Goal: Information Seeking & Learning: Find specific fact

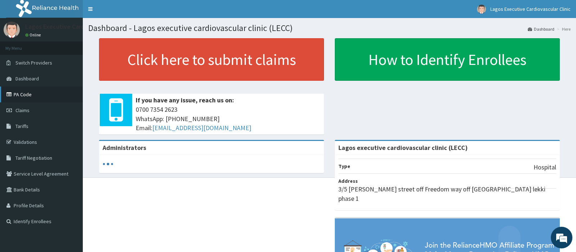
click at [49, 97] on link "PA Code" at bounding box center [41, 94] width 83 height 16
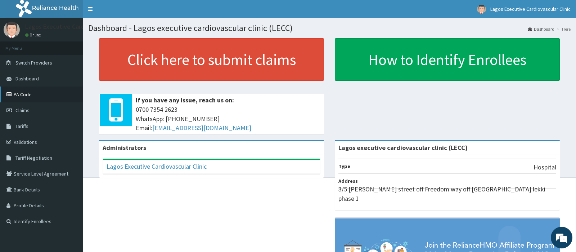
click at [38, 95] on link "PA Code" at bounding box center [41, 94] width 83 height 16
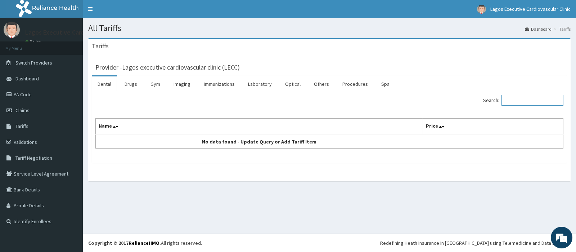
click at [526, 100] on input "Search:" at bounding box center [532, 100] width 62 height 11
click at [517, 100] on input "LIP[ITOR" at bounding box center [532, 100] width 62 height 11
type input "[MEDICAL_DATA]"
click at [135, 86] on link "Drugs" at bounding box center [131, 83] width 24 height 15
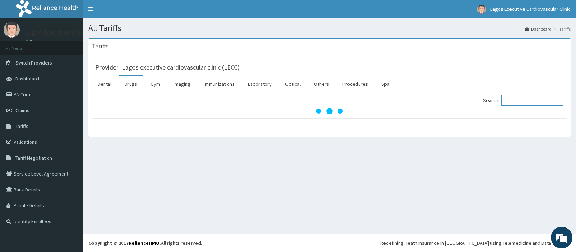
click at [513, 101] on input "Search:" at bounding box center [532, 100] width 62 height 11
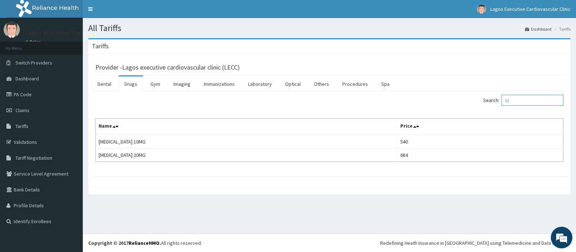
type input "L"
type input "A"
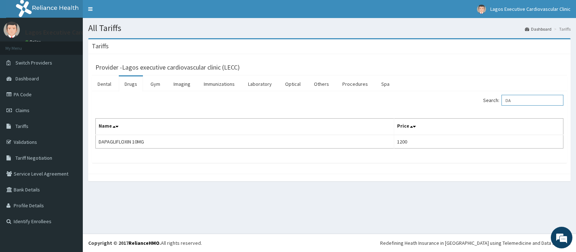
type input "D"
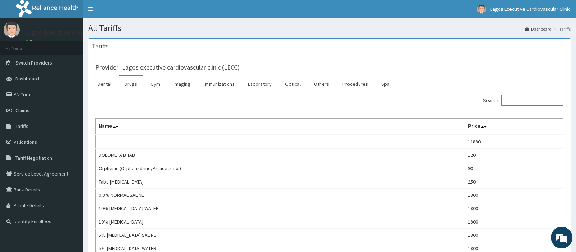
paste input "Astyfer"
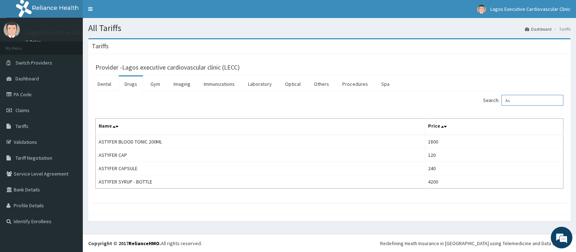
type input "A"
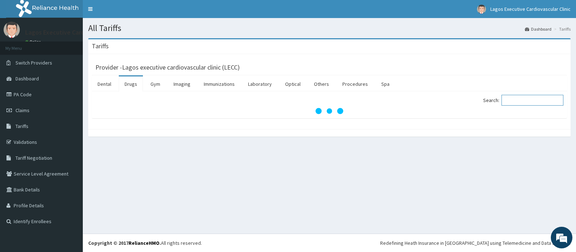
paste input "fumarate"
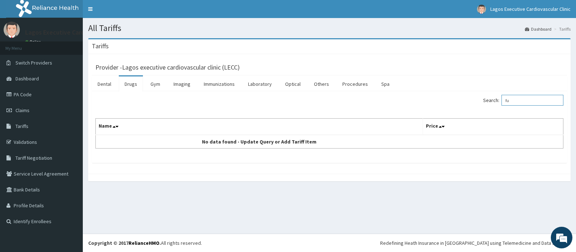
type input "f"
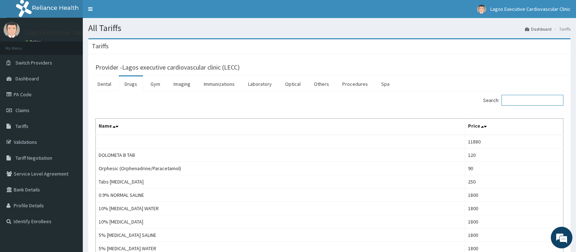
paste input "ferrous"
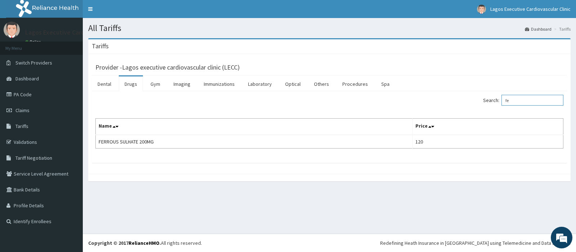
type input "f"
type input "F"
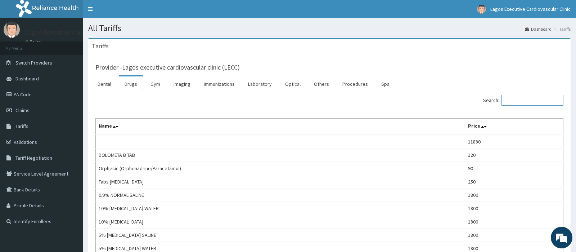
paste input "[MEDICAL_DATA]"
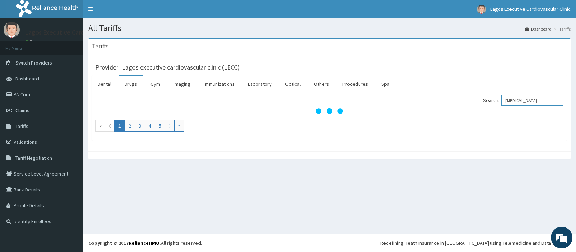
click at [511, 100] on input "[MEDICAL_DATA]" at bounding box center [532, 100] width 62 height 11
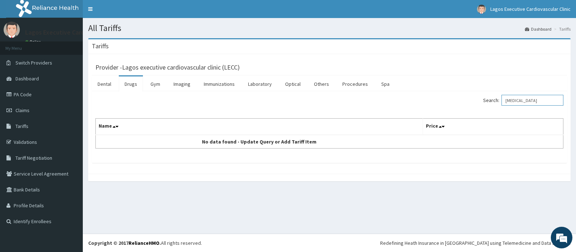
click at [540, 97] on input "[MEDICAL_DATA]" at bounding box center [532, 100] width 62 height 11
click at [516, 100] on input "telmisarta" at bounding box center [532, 100] width 62 height 11
click at [526, 99] on input "telmisarta" at bounding box center [532, 100] width 62 height 11
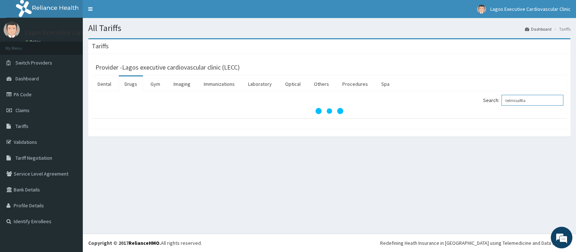
click at [533, 101] on input "telmisaRta" at bounding box center [532, 100] width 62 height 11
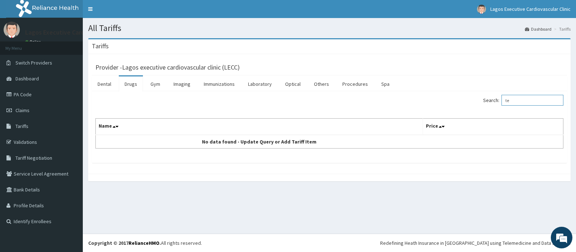
type input "t"
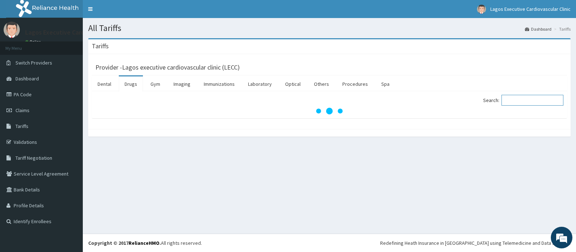
paste input "[MEDICAL_DATA]"
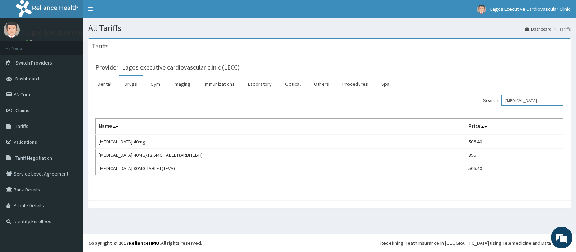
type input "[MEDICAL_DATA]"
click at [344, 85] on link "Procedures" at bounding box center [354, 83] width 37 height 15
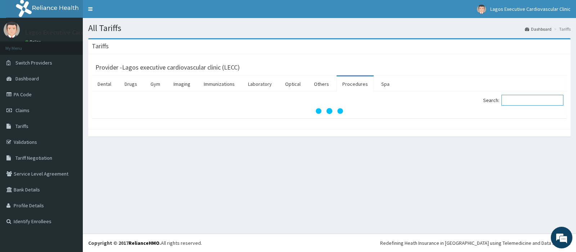
click at [521, 101] on input "Search:" at bounding box center [532, 100] width 62 height 11
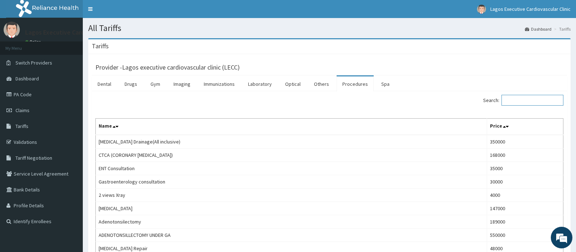
paste input "[MEDICAL_DATA]"
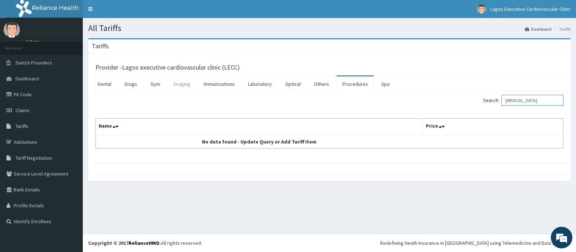
type input "[MEDICAL_DATA]"
click at [181, 85] on link "Imaging" at bounding box center [182, 83] width 28 height 15
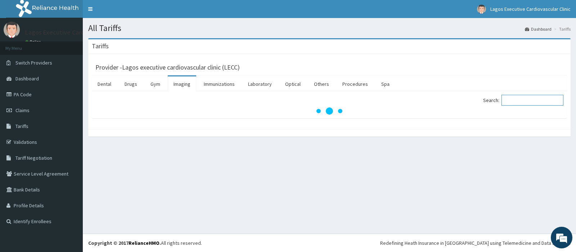
click at [511, 100] on input "Search:" at bounding box center [532, 100] width 62 height 11
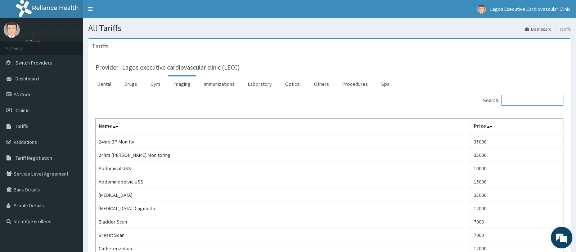
paste input "[MEDICAL_DATA]"
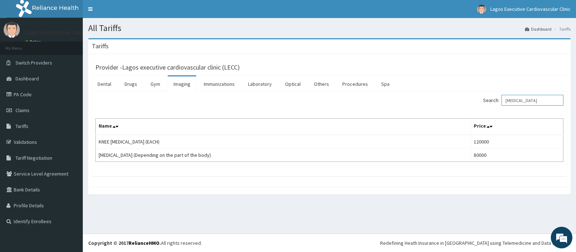
type input "[MEDICAL_DATA]"
click at [407, 45] on div "Tariffs" at bounding box center [329, 46] width 482 height 15
click at [348, 83] on link "Procedures" at bounding box center [354, 83] width 37 height 15
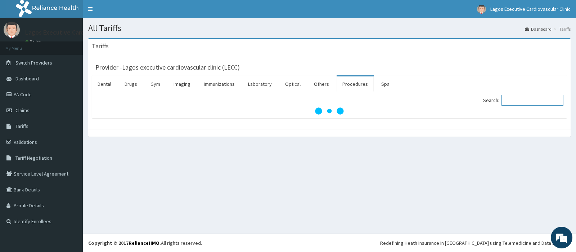
click at [516, 103] on input "Search:" at bounding box center [532, 100] width 62 height 11
paste input "ORTHOPEDIC"
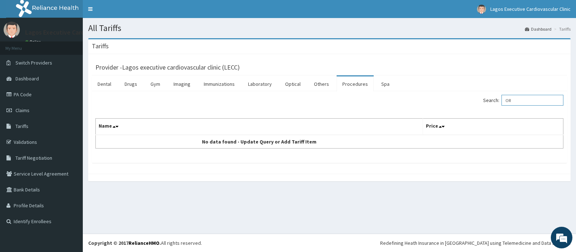
type input "O"
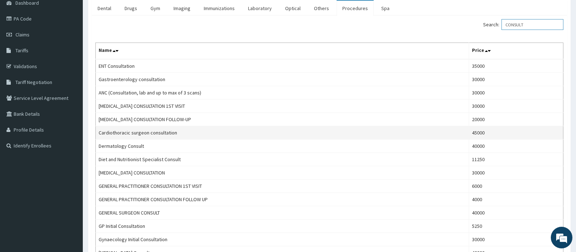
scroll to position [38, 0]
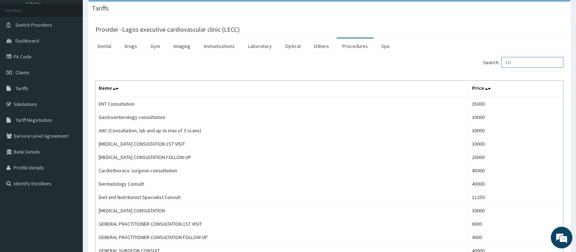
type input "C"
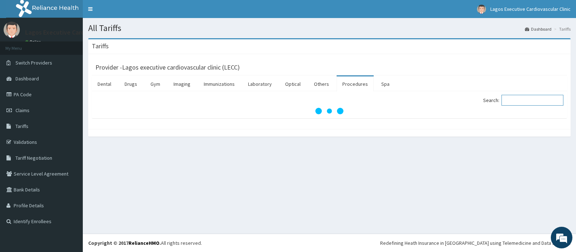
scroll to position [0, 0]
paste input "[MEDICAL_DATA]"
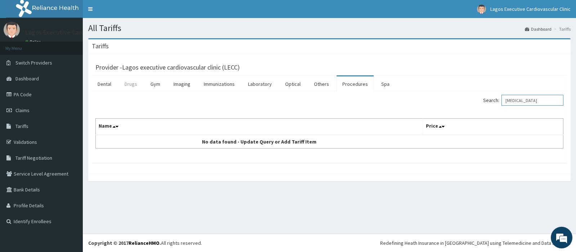
type input "[MEDICAL_DATA]"
click at [125, 85] on link "Drugs" at bounding box center [131, 83] width 24 height 15
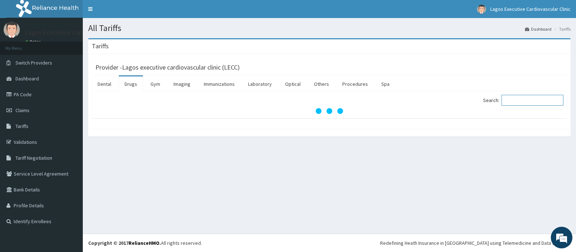
click at [512, 100] on input "Search:" at bounding box center [532, 100] width 62 height 11
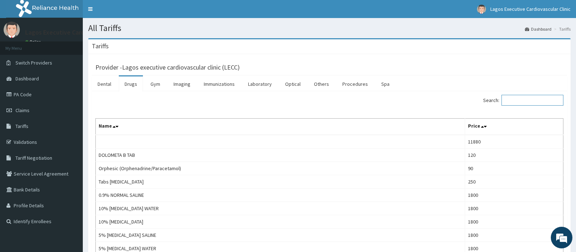
paste input "[MEDICAL_DATA]"
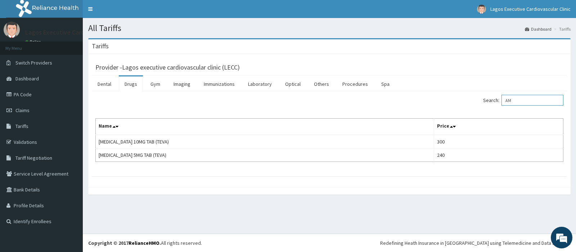
type input "A"
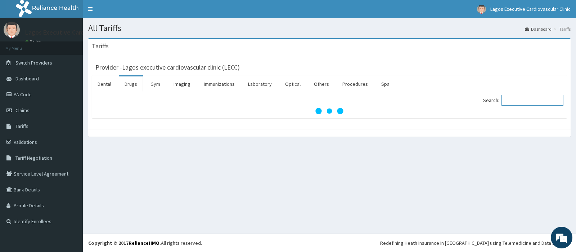
paste input "CALCIMAX"
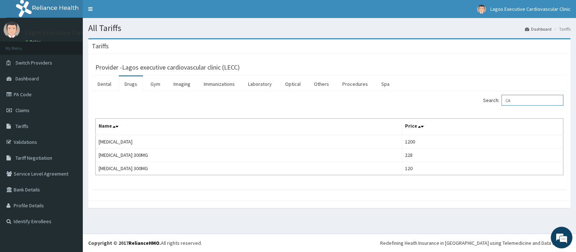
type input "C"
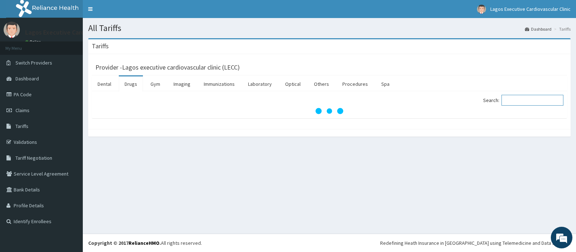
paste input "[MEDICAL_DATA]"
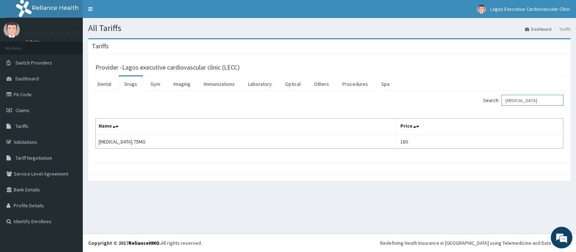
drag, startPoint x: 538, startPoint y: 99, endPoint x: 496, endPoint y: 100, distance: 42.1
click at [501, 100] on input "[MEDICAL_DATA]" at bounding box center [532, 100] width 62 height 11
paste input "[PERSON_NAME]"
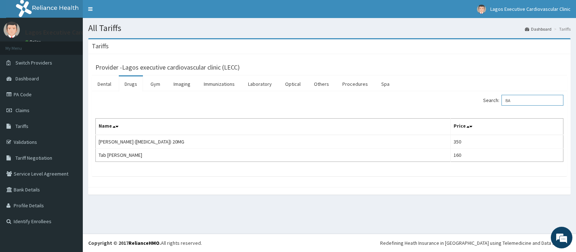
type input "B"
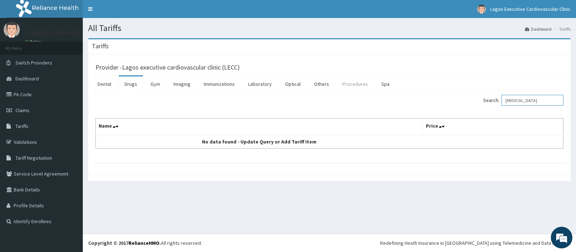
type input "[MEDICAL_DATA]"
click at [343, 82] on link "Procedures" at bounding box center [354, 83] width 37 height 15
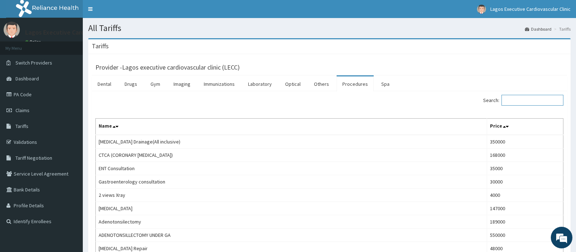
click at [519, 96] on input "Search:" at bounding box center [532, 100] width 62 height 11
click at [519, 99] on input "Search:" at bounding box center [532, 100] width 62 height 11
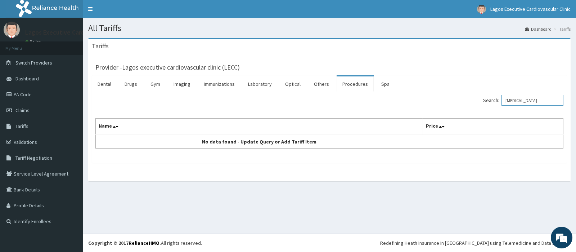
drag, startPoint x: 512, startPoint y: 101, endPoint x: 514, endPoint y: 107, distance: 6.7
click at [512, 101] on input "[MEDICAL_DATA]" at bounding box center [532, 100] width 62 height 11
type input "[MEDICAL_DATA]"
